Goal: Complete application form

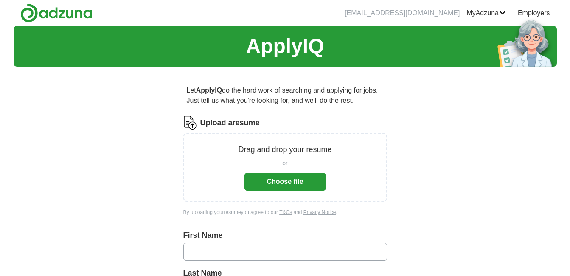
drag, startPoint x: 569, startPoint y: 71, endPoint x: 573, endPoint y: 90, distance: 19.5
click at [569, 90] on html "johnsonleslie64@gmail.com MyAdzuna Alerts Favorites Resumes ApplyIQ Preferences…" at bounding box center [285, 138] width 570 height 276
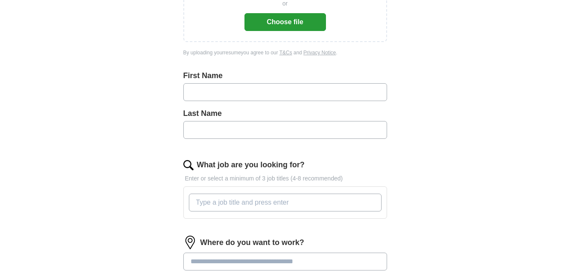
scroll to position [137, 0]
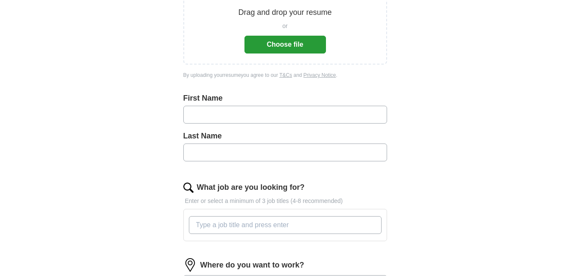
click at [293, 39] on button "Choose file" at bounding box center [284, 45] width 81 height 18
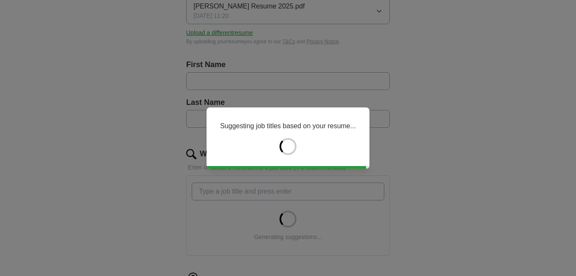
type input "******"
type input "*******"
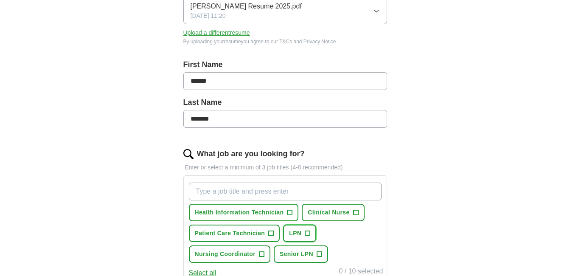
click at [308, 232] on span "+" at bounding box center [307, 233] width 5 height 7
click at [288, 209] on span "+" at bounding box center [289, 212] width 5 height 7
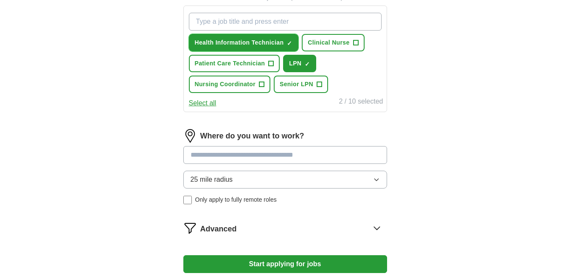
scroll to position [338, 0]
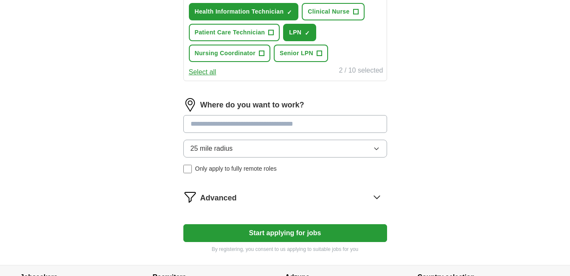
click at [373, 144] on button "25 mile radius" at bounding box center [285, 149] width 204 height 18
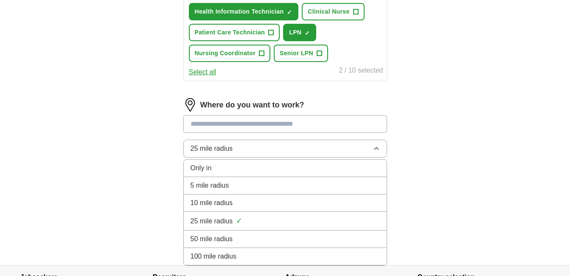
click at [205, 197] on li "10 mile radius" at bounding box center [285, 202] width 203 height 17
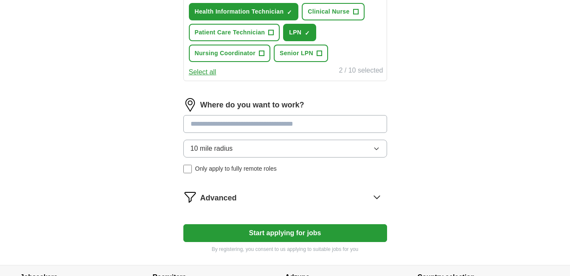
click at [273, 234] on button "Start applying for jobs" at bounding box center [285, 233] width 204 height 18
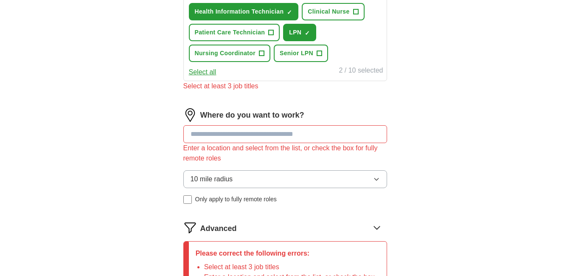
click at [259, 128] on input at bounding box center [285, 134] width 204 height 18
type input "********"
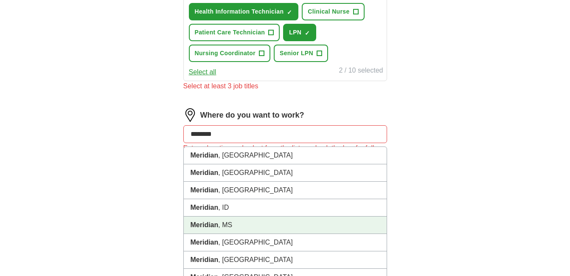
click at [198, 219] on li "Meridian , MS" at bounding box center [285, 224] width 203 height 17
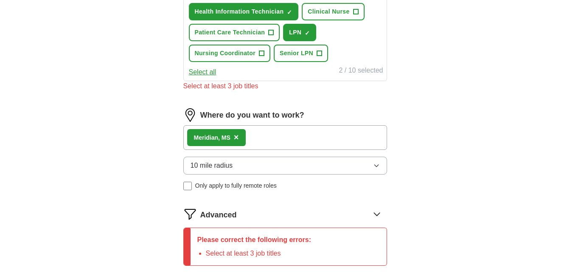
scroll to position [468, 0]
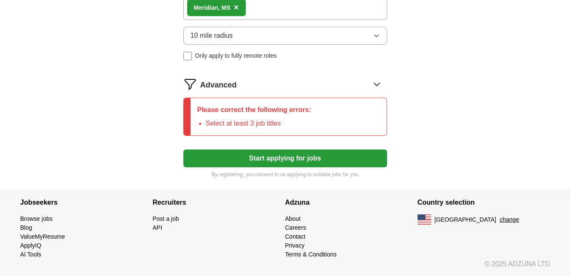
click at [233, 114] on p "Please correct the following errors:" at bounding box center [254, 110] width 114 height 10
click at [377, 81] on icon at bounding box center [377, 84] width 14 height 14
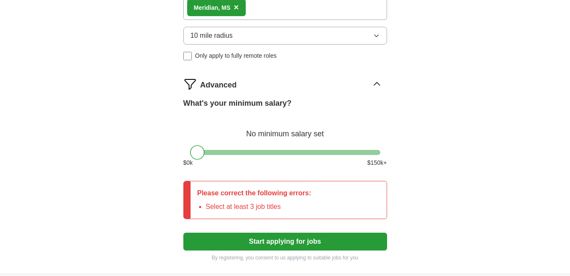
click at [262, 207] on li "Select at least 3 job titles" at bounding box center [259, 207] width 106 height 10
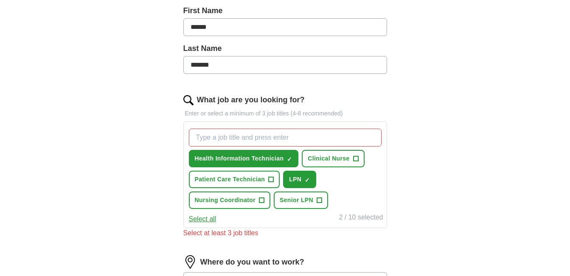
scroll to position [184, 0]
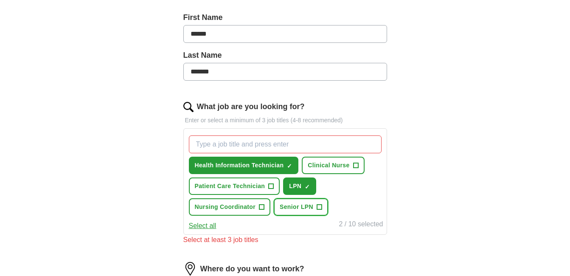
click at [322, 204] on button "Senior LPN +" at bounding box center [301, 206] width 54 height 17
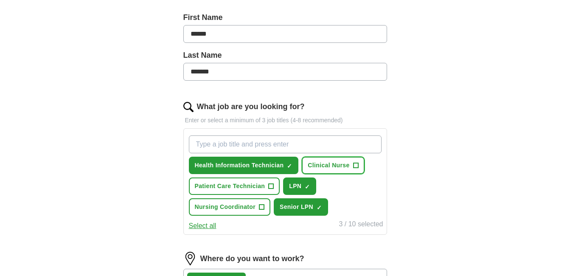
click at [356, 162] on span "+" at bounding box center [355, 165] width 5 height 7
click at [0, 0] on span "×" at bounding box center [0, 0] width 0 height 0
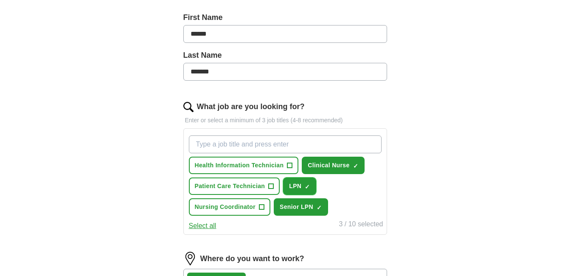
click at [303, 182] on button "LPN ✓ ×" at bounding box center [299, 185] width 33 height 17
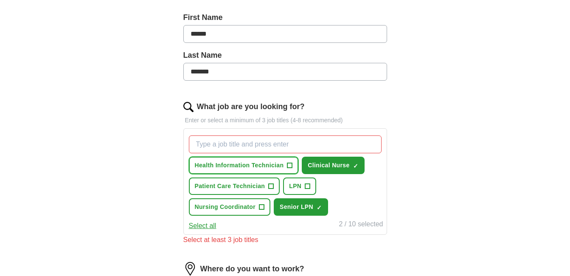
click at [287, 165] on span "+" at bounding box center [289, 165] width 5 height 7
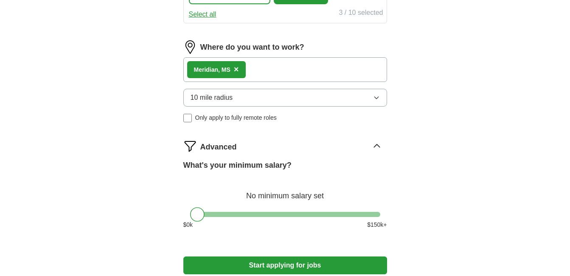
scroll to position [430, 0]
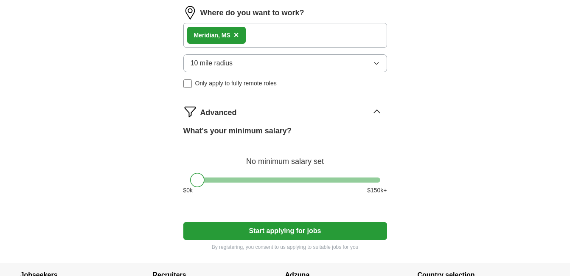
click at [258, 233] on button "Start applying for jobs" at bounding box center [285, 231] width 204 height 18
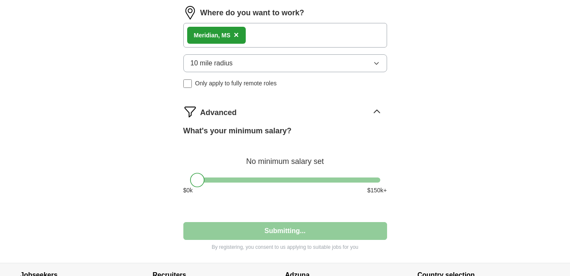
select select "**"
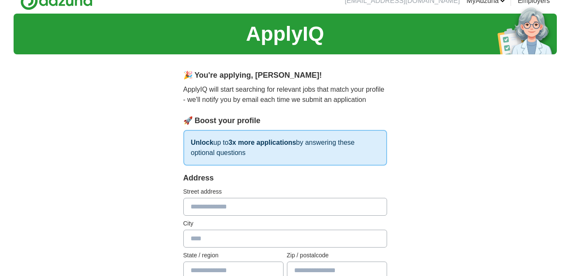
scroll to position [0, 0]
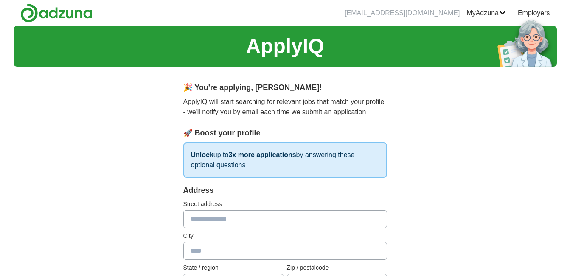
click at [196, 225] on input "text" at bounding box center [285, 219] width 204 height 18
type input "**********"
type input "********"
type input "**********"
type input "*****"
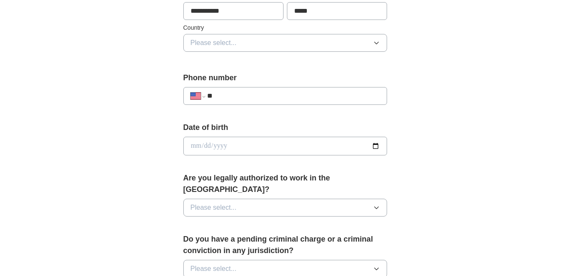
scroll to position [275, 0]
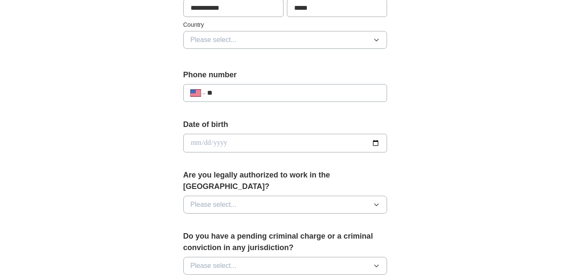
click at [382, 42] on button "Please select..." at bounding box center [285, 40] width 204 height 18
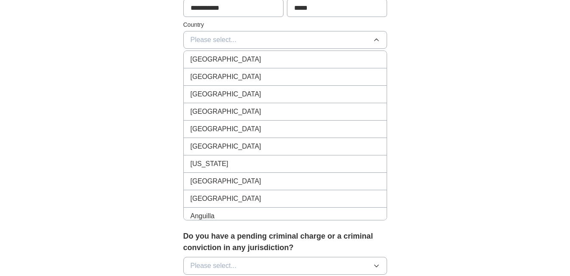
click at [219, 75] on span "United States" at bounding box center [226, 77] width 71 height 10
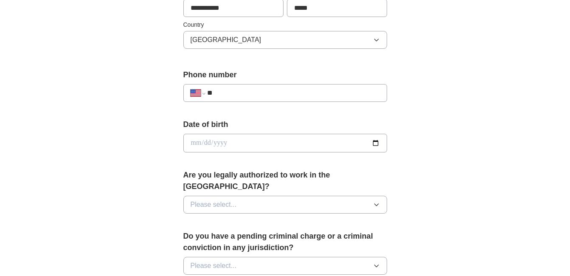
click at [235, 94] on input "**" at bounding box center [293, 93] width 172 height 10
type input "**********"
click at [186, 141] on input "date" at bounding box center [285, 143] width 204 height 19
type input "**********"
click at [373, 201] on icon "button" at bounding box center [376, 204] width 7 height 7
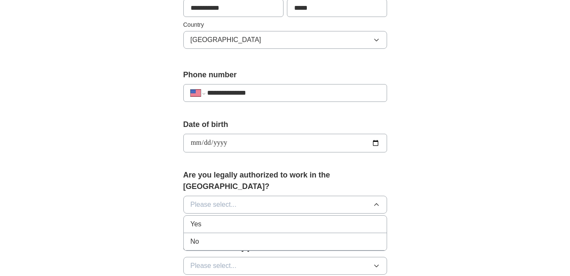
drag, startPoint x: 215, startPoint y: 212, endPoint x: 224, endPoint y: 212, distance: 8.9
click at [215, 219] on div "Yes" at bounding box center [285, 224] width 189 height 10
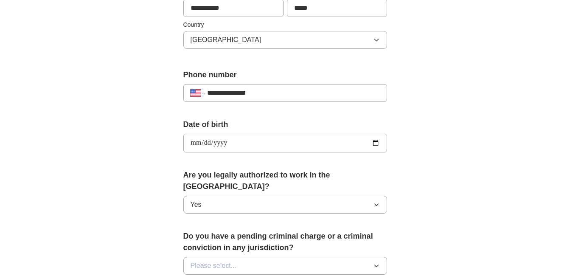
click at [374, 258] on button "Please select..." at bounding box center [285, 266] width 204 height 18
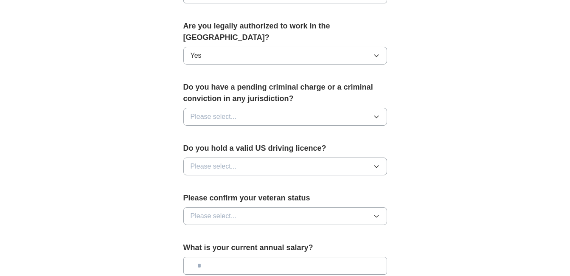
scroll to position [450, 0]
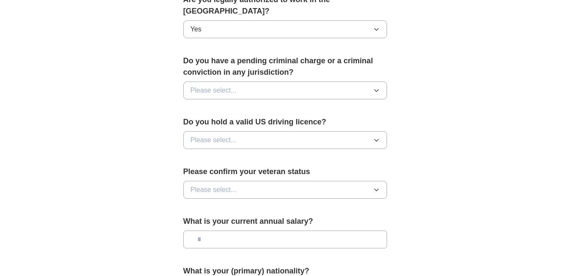
click at [377, 87] on icon "button" at bounding box center [376, 90] width 7 height 7
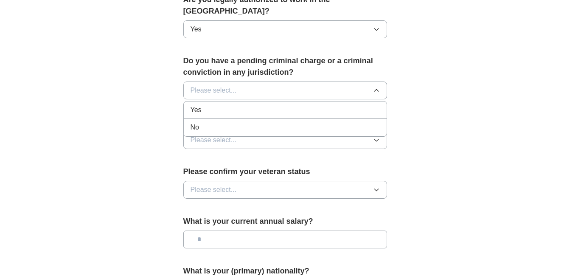
click at [199, 122] on div "No" at bounding box center [285, 127] width 189 height 10
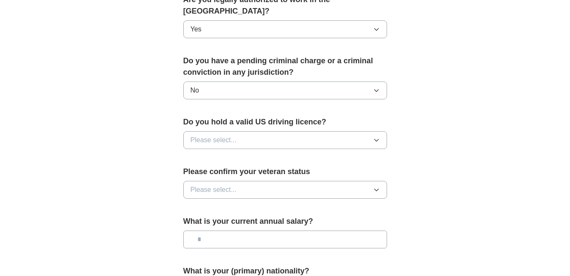
click at [380, 131] on button "Please select..." at bounding box center [285, 140] width 204 height 18
click at [224, 154] on div "Yes" at bounding box center [285, 159] width 189 height 10
click at [378, 186] on icon "button" at bounding box center [376, 189] width 7 height 7
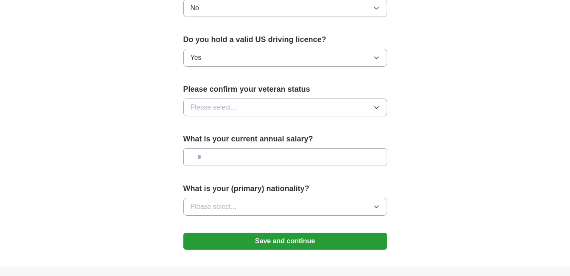
scroll to position [533, 0]
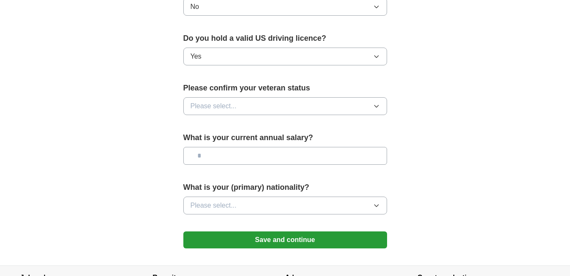
click at [370, 97] on button "Please select..." at bounding box center [285, 106] width 204 height 18
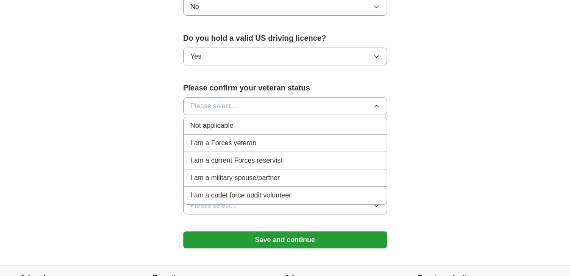
click at [221, 121] on span "Not applicable" at bounding box center [212, 126] width 43 height 10
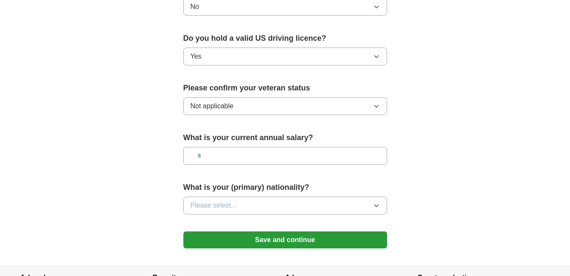
click at [235, 147] on input "text" at bounding box center [285, 156] width 204 height 18
click at [372, 198] on button "Please select..." at bounding box center [285, 205] width 204 height 18
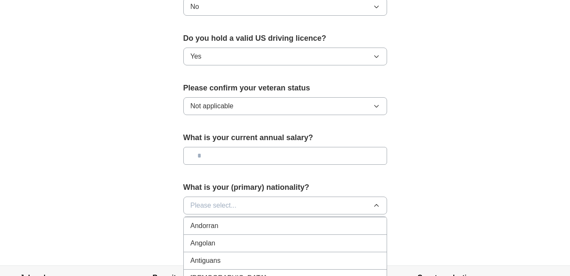
scroll to position [0, 0]
click at [234, 216] on li "American" at bounding box center [285, 224] width 203 height 17
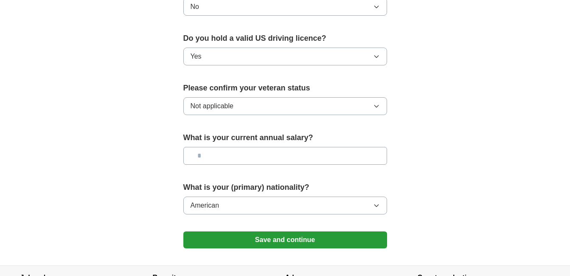
click at [280, 231] on button "Save and continue" at bounding box center [285, 239] width 204 height 17
